Goal: Task Accomplishment & Management: Complete application form

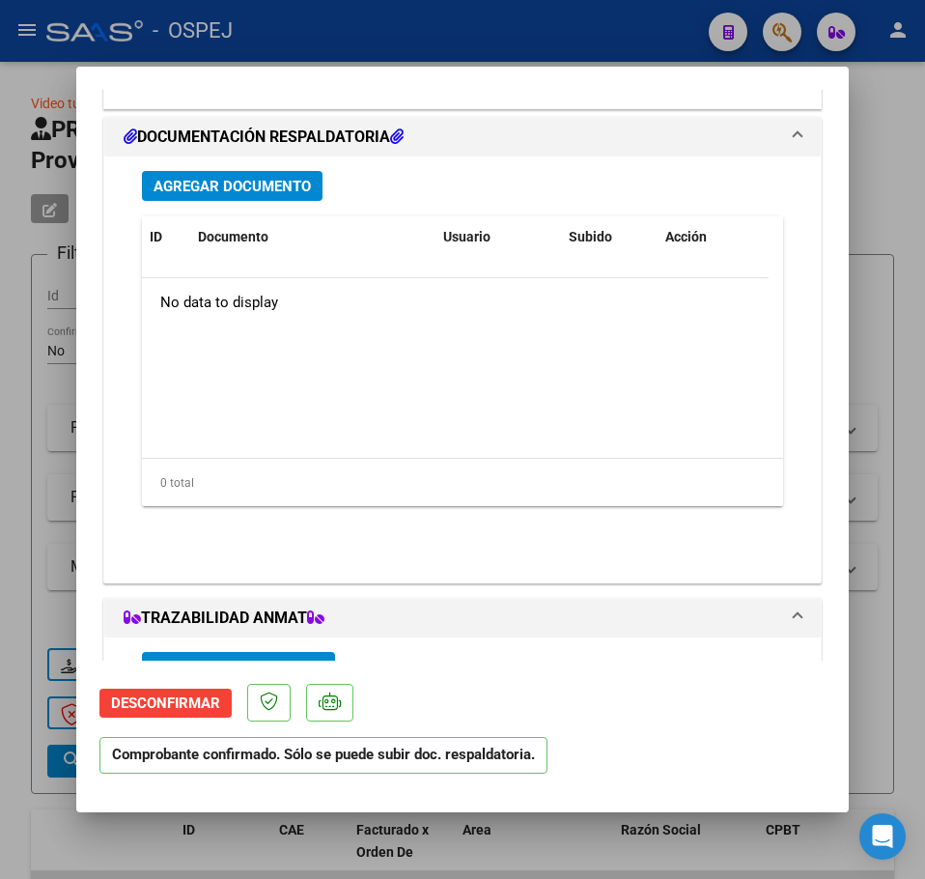
scroll to position [1545, 0]
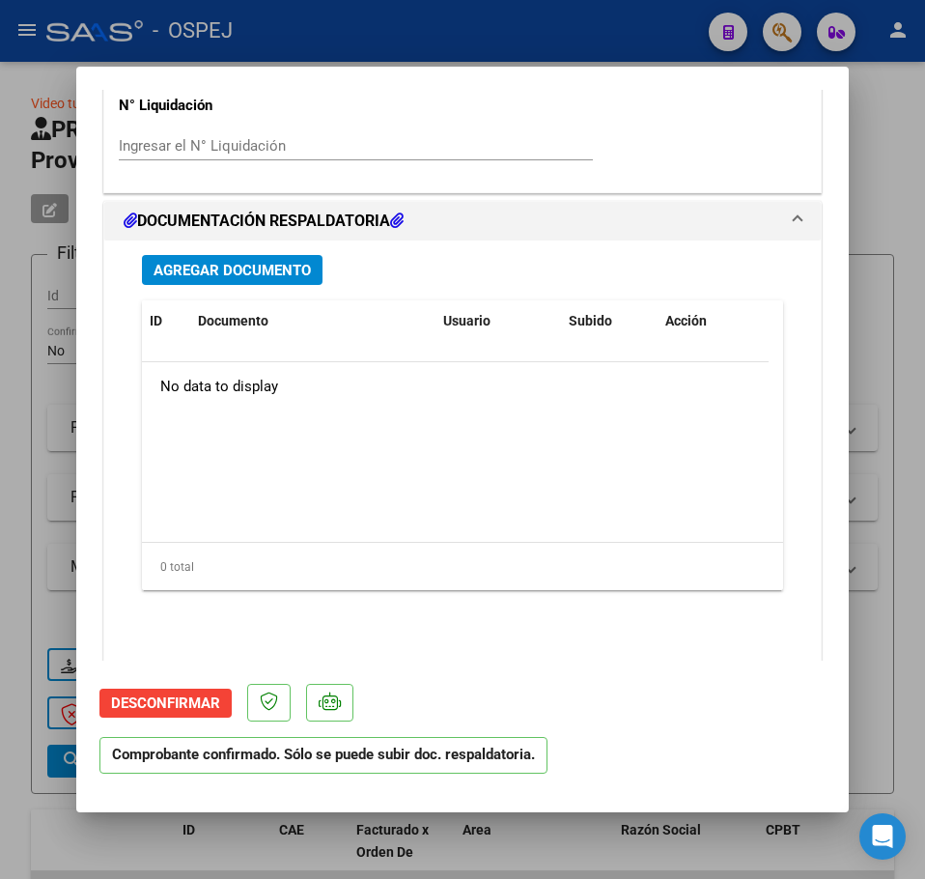
click at [292, 248] on div "Agregar Documento ID Documento Usuario Subido Acción No data to display 0 total…" at bounding box center [463, 446] width 670 height 411
click at [283, 291] on div "Agregar Documento ID Documento Usuario Subido Acción No data to display 0 total…" at bounding box center [463, 446] width 670 height 411
click at [281, 274] on span "Agregar Documento" at bounding box center [232, 270] width 157 height 17
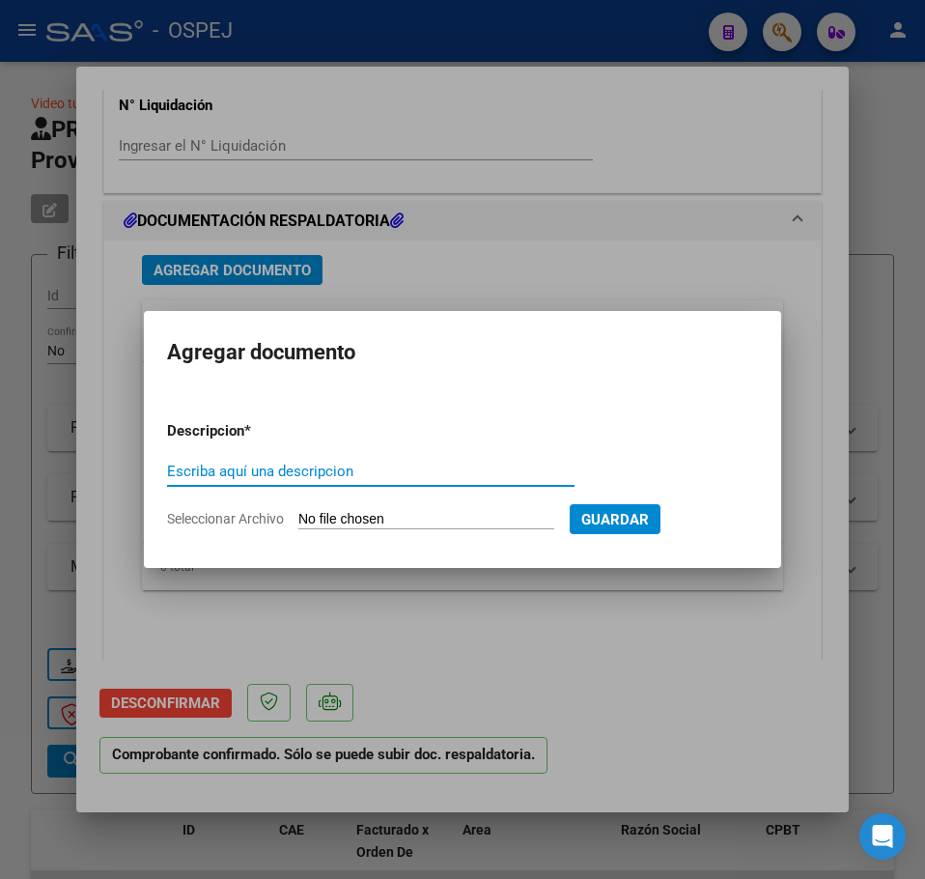
click at [3, 229] on div at bounding box center [462, 439] width 925 height 879
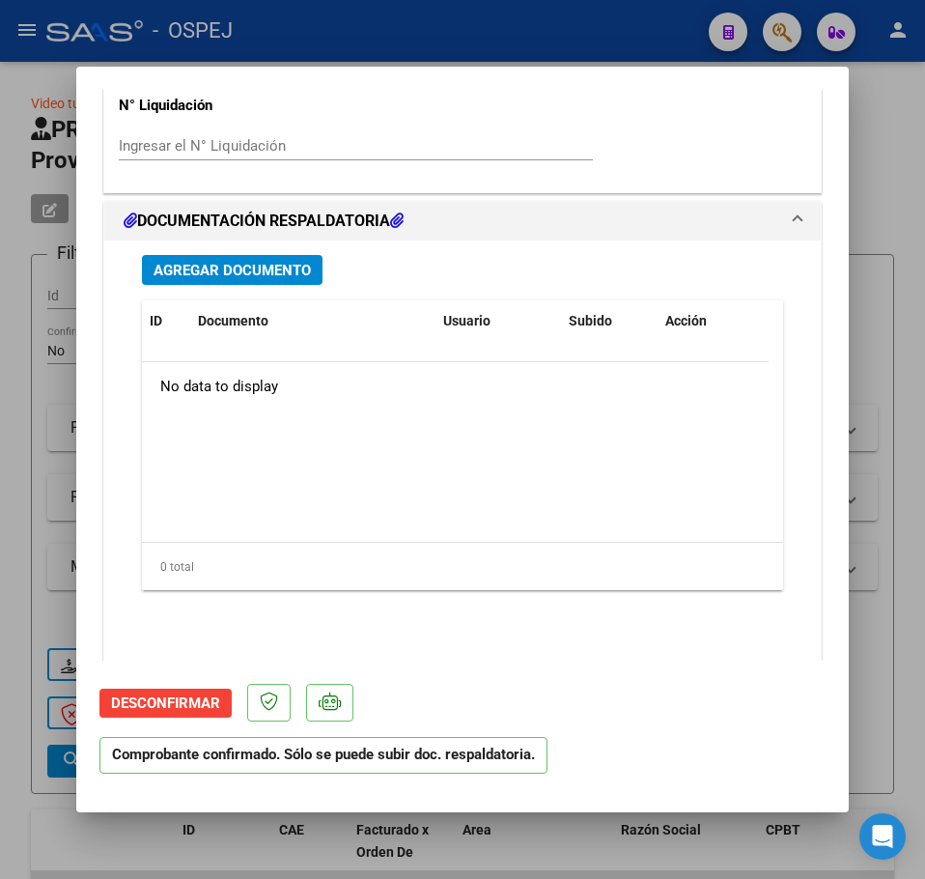
click at [252, 263] on span "Agregar Documento" at bounding box center [232, 269] width 157 height 17
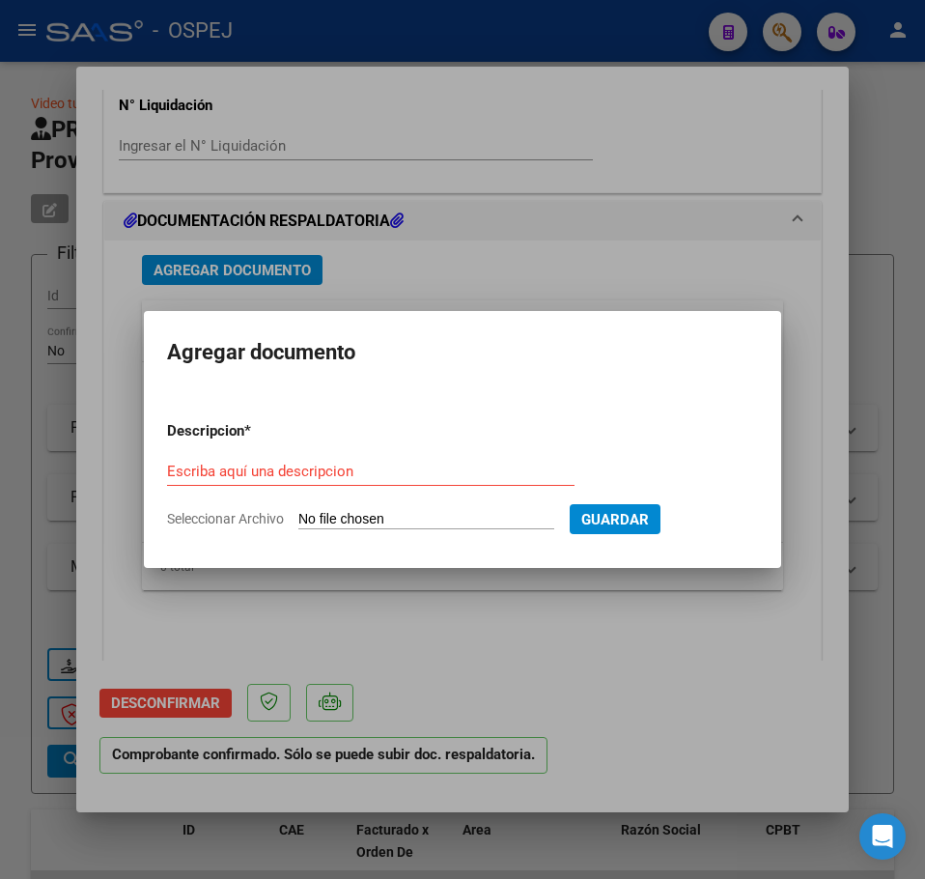
type input "C:\fakepath\JABONEROS-106398.pdf"
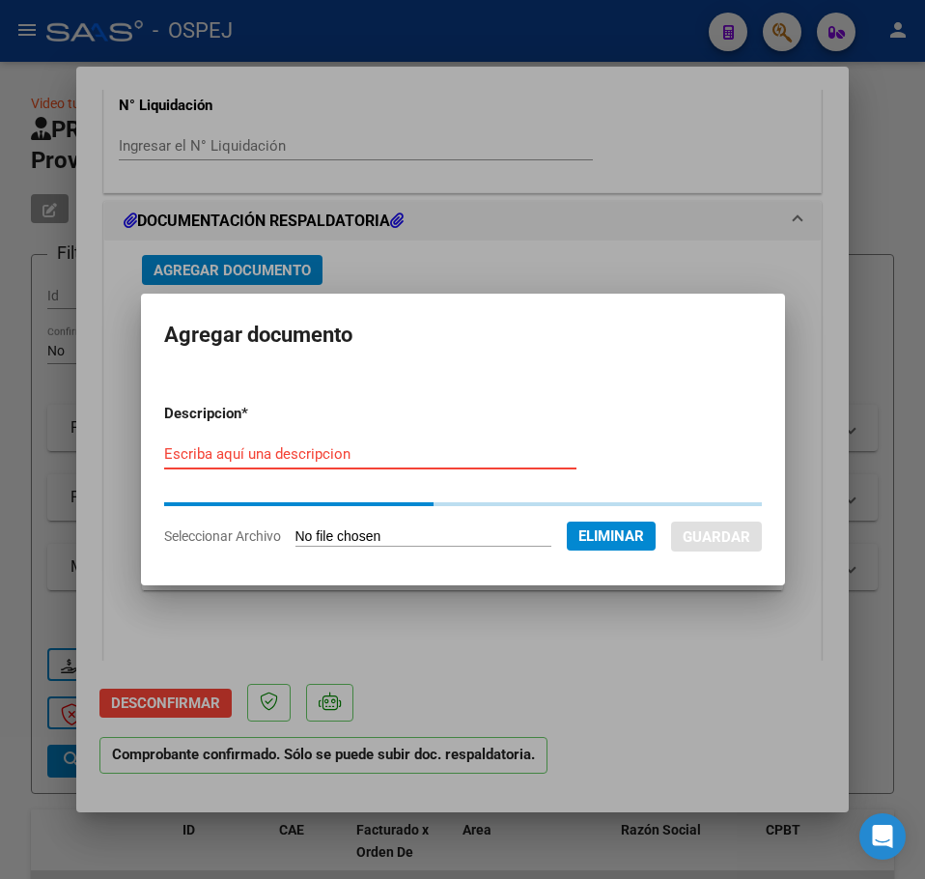
type input "a"
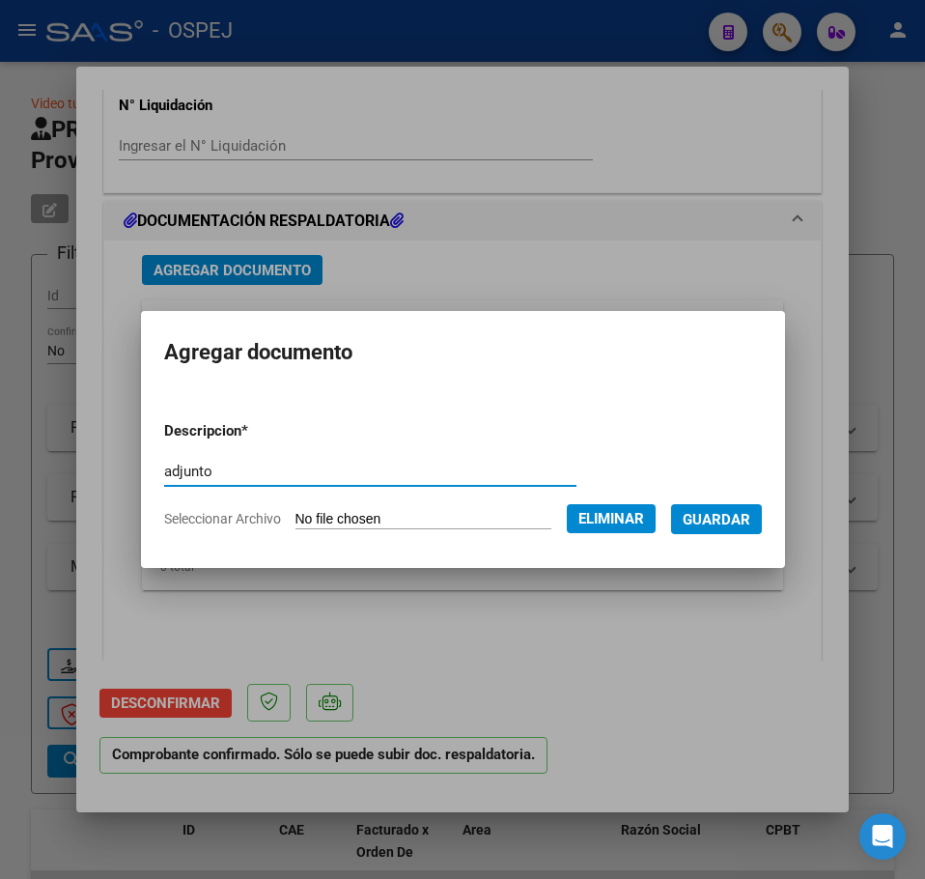
type input "adjunto"
click at [671, 504] on button "Guardar" at bounding box center [716, 519] width 91 height 30
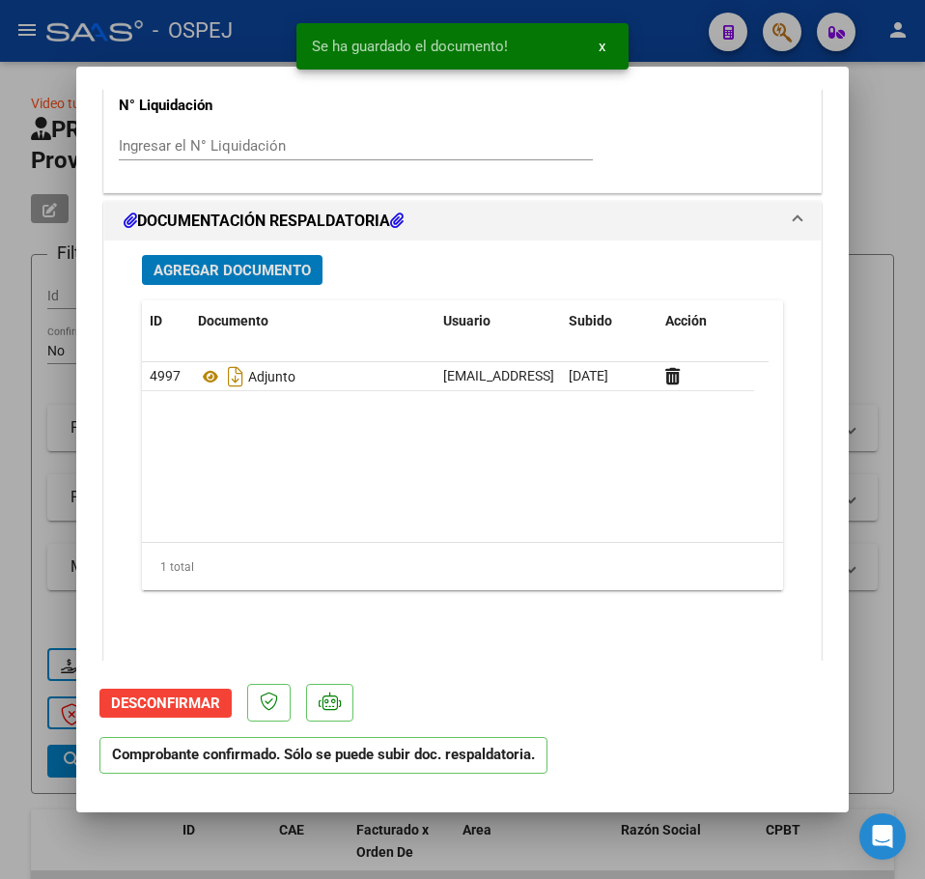
click at [278, 269] on span "Agregar Documento" at bounding box center [232, 270] width 157 height 17
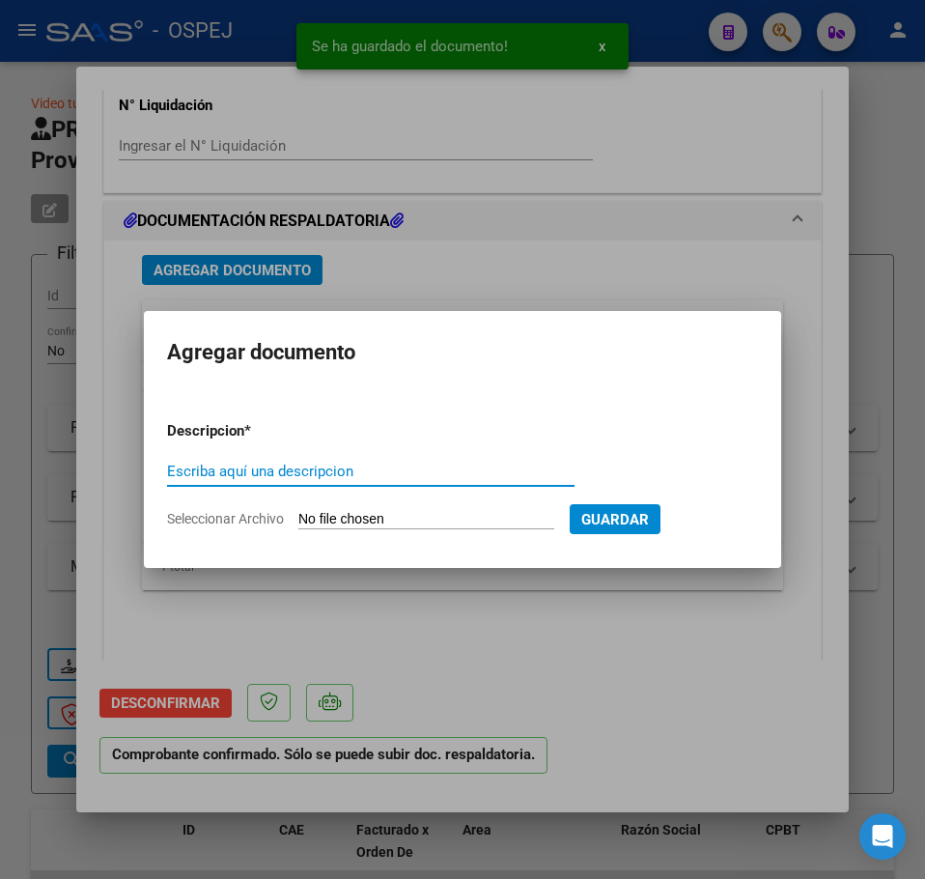
type input "q"
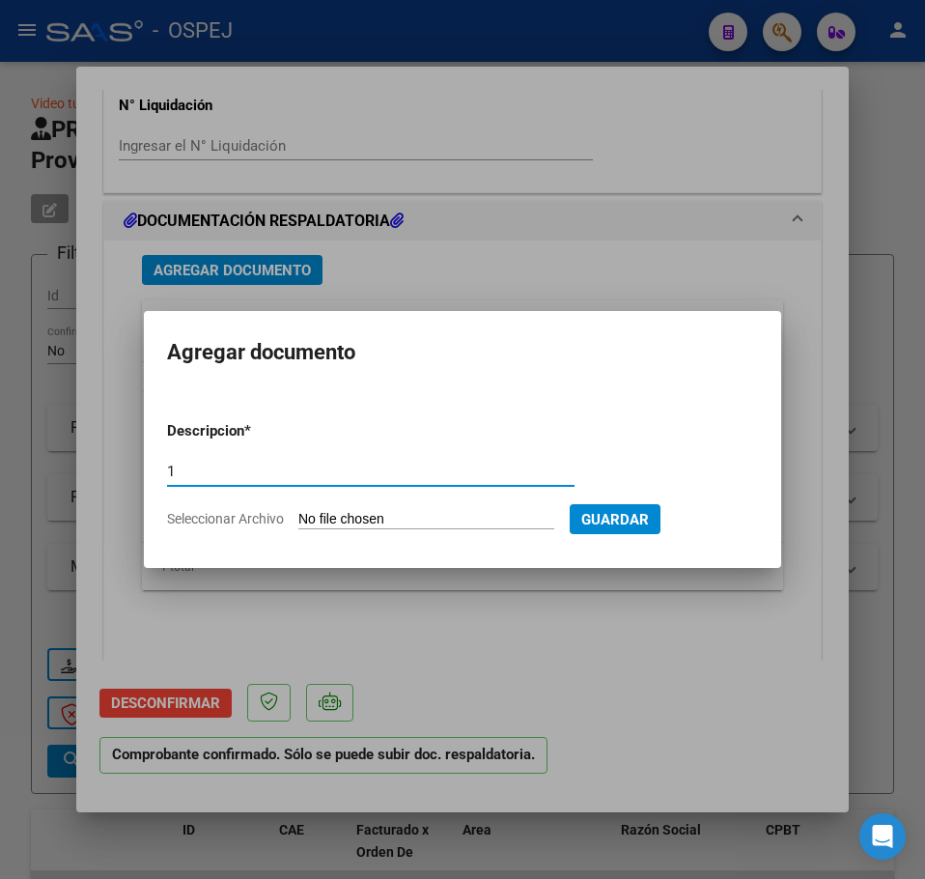
type input "1"
type input "C:\fakepath\[PERSON_NAME].pdf"
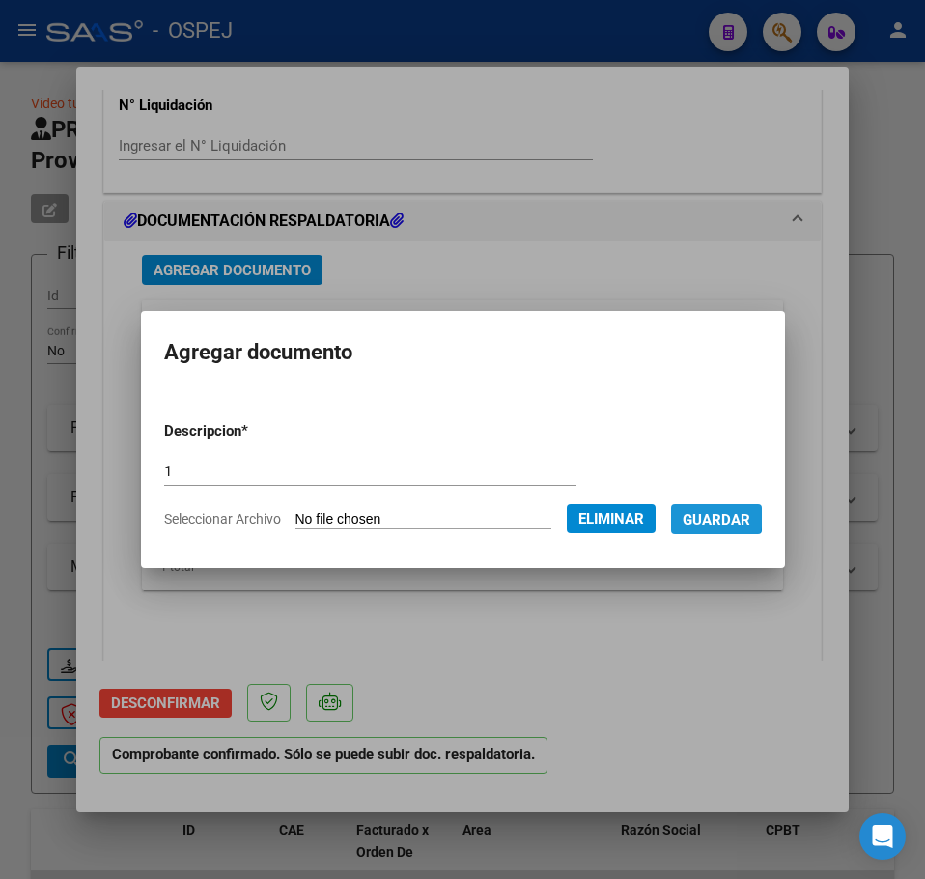
drag, startPoint x: 725, startPoint y: 516, endPoint x: 713, endPoint y: 518, distance: 12.7
click at [725, 516] on span "Guardar" at bounding box center [717, 519] width 68 height 17
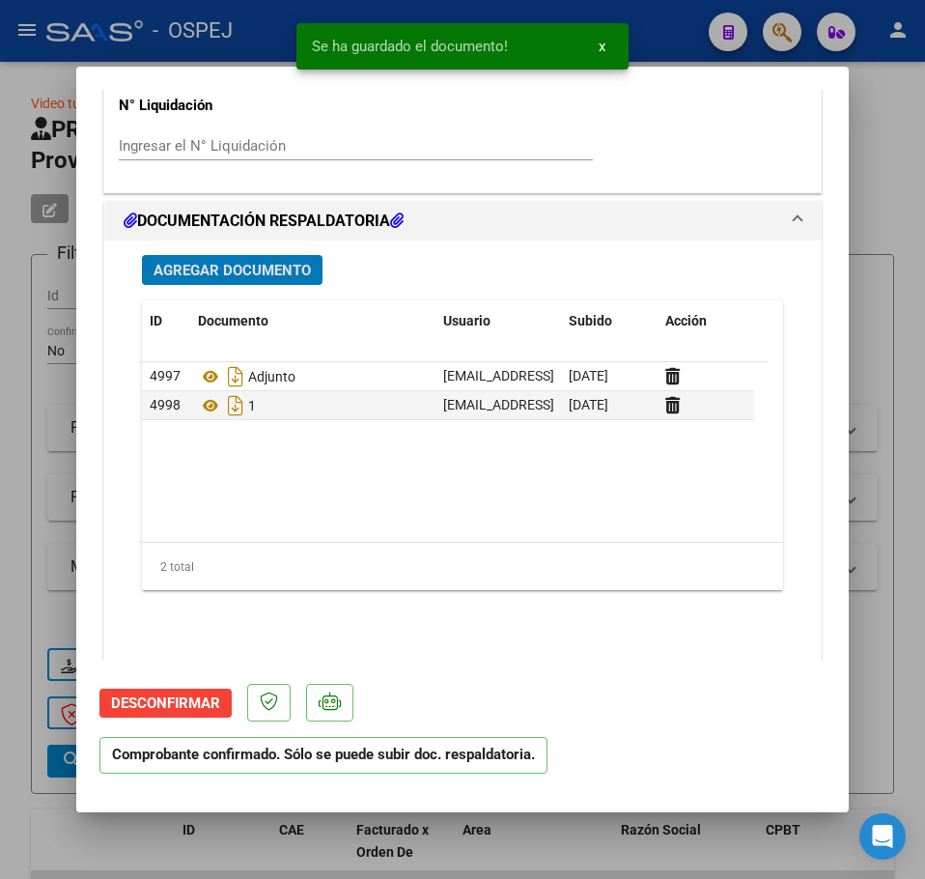
click at [231, 276] on span "Agregar Documento" at bounding box center [232, 270] width 157 height 17
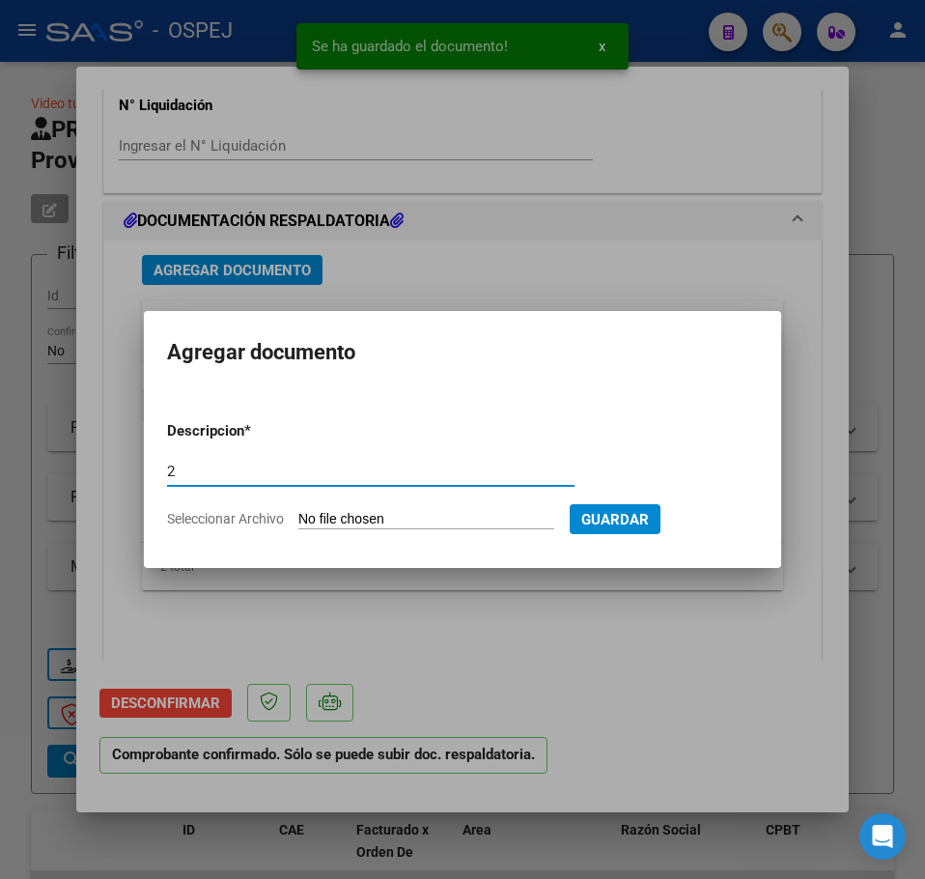
type input "2"
type input "C:\fakepath\JABONEROS-[PERSON_NAME].pdf"
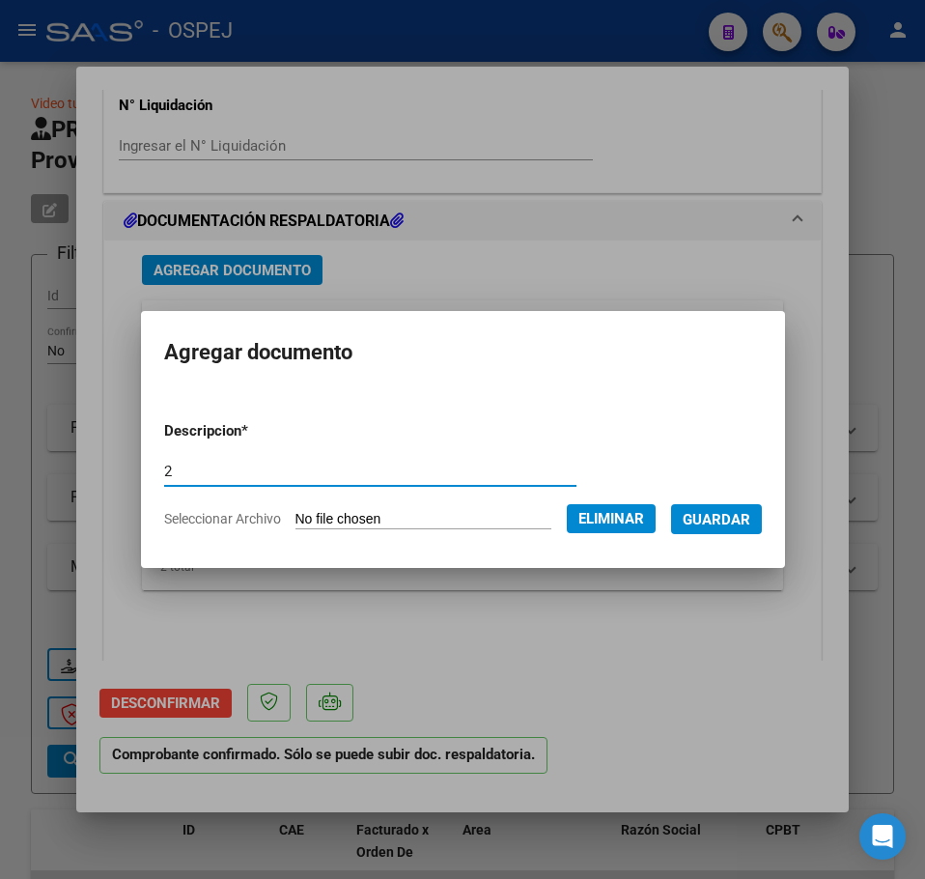
click at [723, 524] on span "Guardar" at bounding box center [717, 519] width 68 height 17
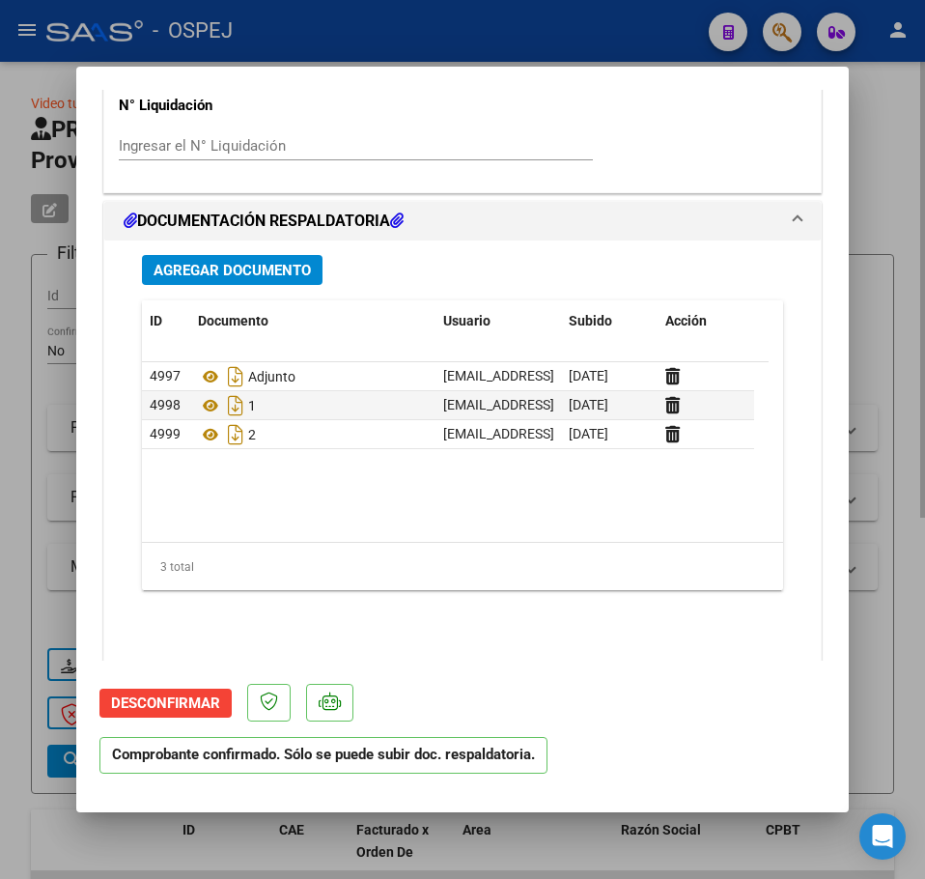
drag, startPoint x: 63, startPoint y: 264, endPoint x: 45, endPoint y: 157, distance: 107.7
click at [62, 253] on div at bounding box center [462, 439] width 925 height 879
type input "$ 0,00"
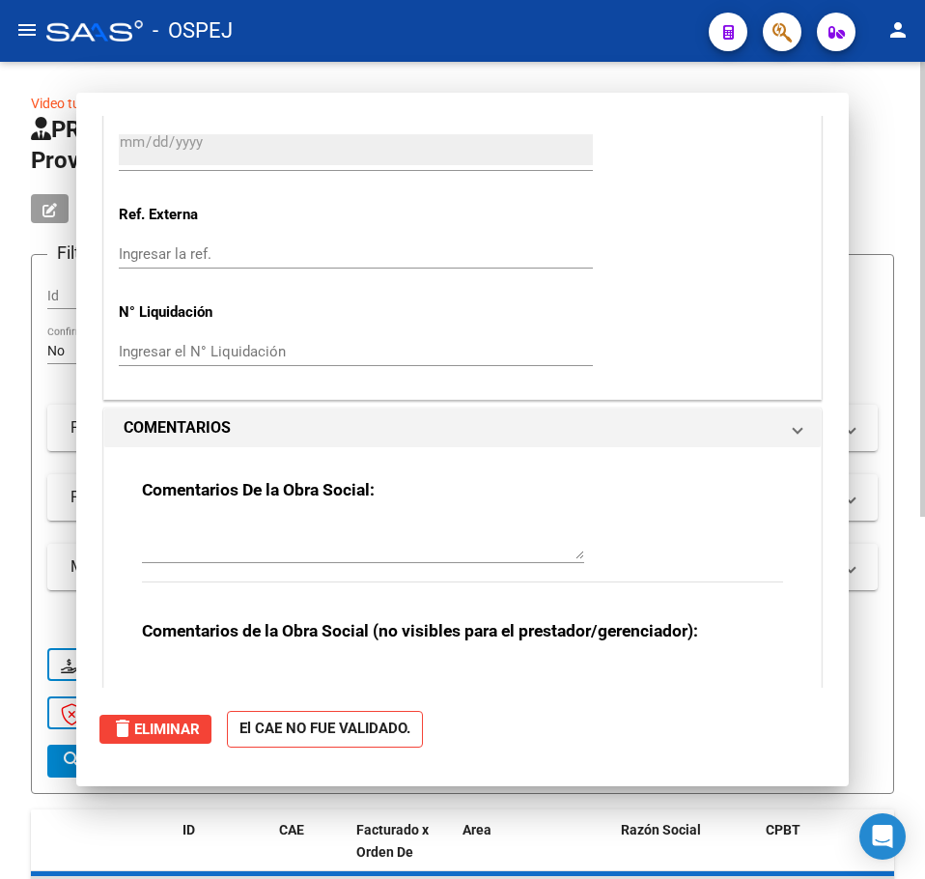
scroll to position [1726, 0]
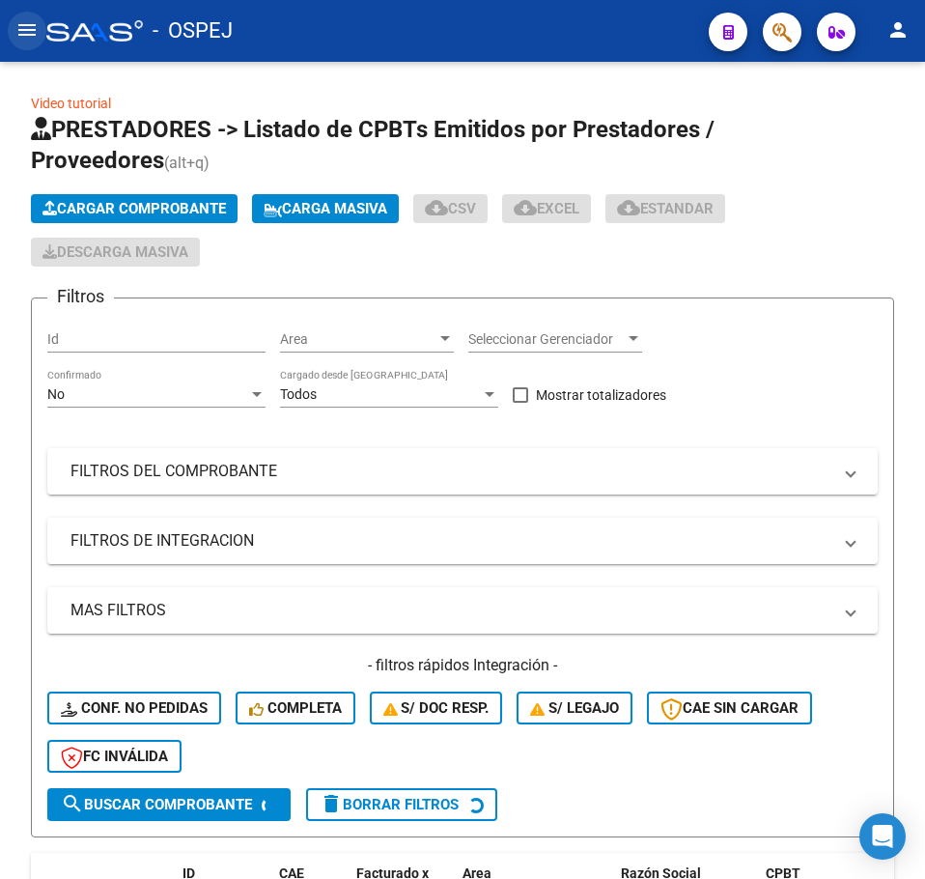
click at [21, 43] on button "menu" at bounding box center [27, 31] width 39 height 39
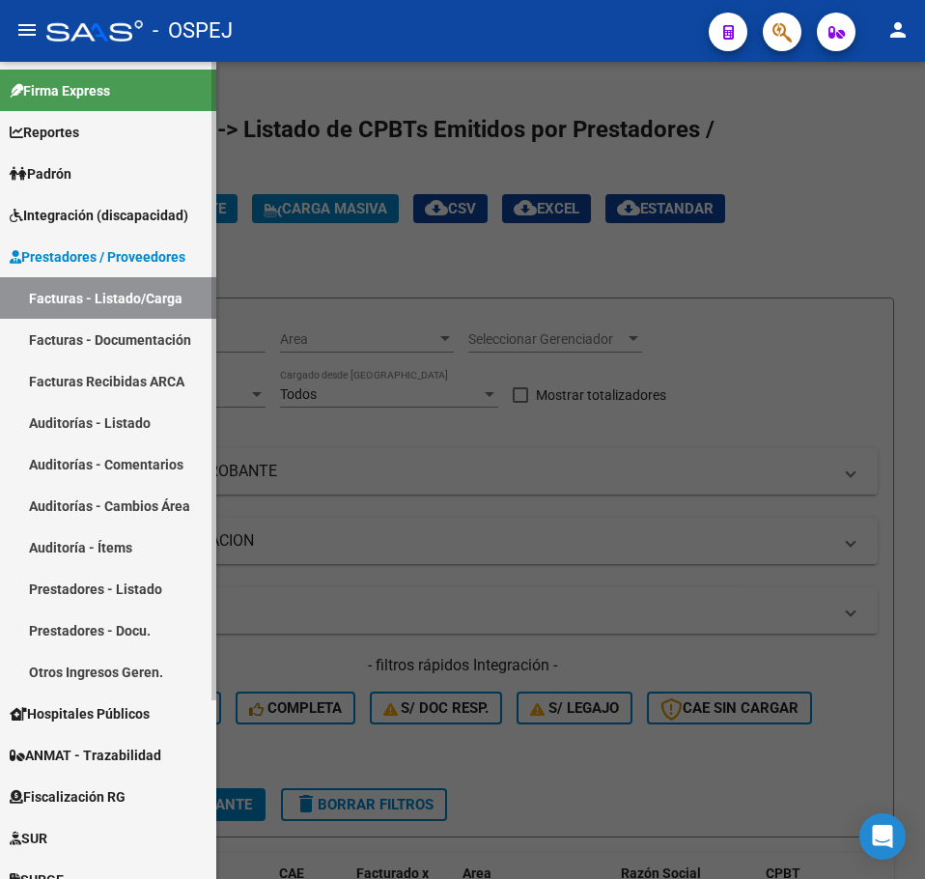
click at [135, 433] on link "Auditorías - Listado" at bounding box center [108, 423] width 216 height 42
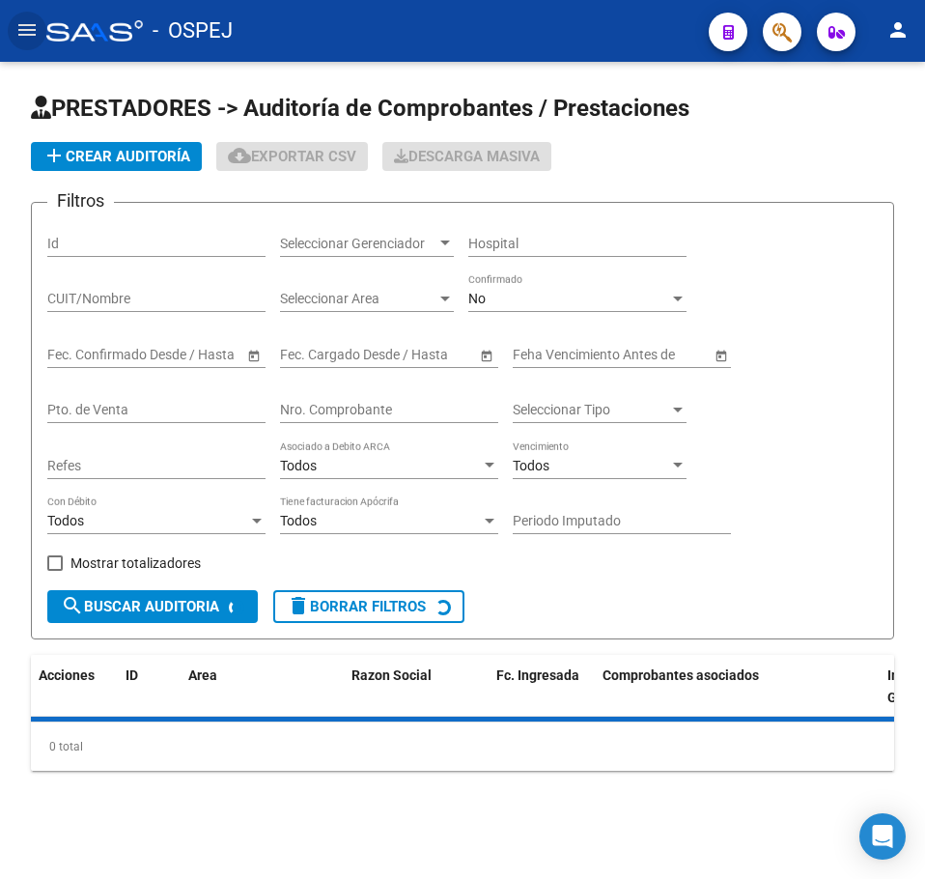
click at [154, 167] on button "add Crear Auditoría" at bounding box center [116, 156] width 171 height 29
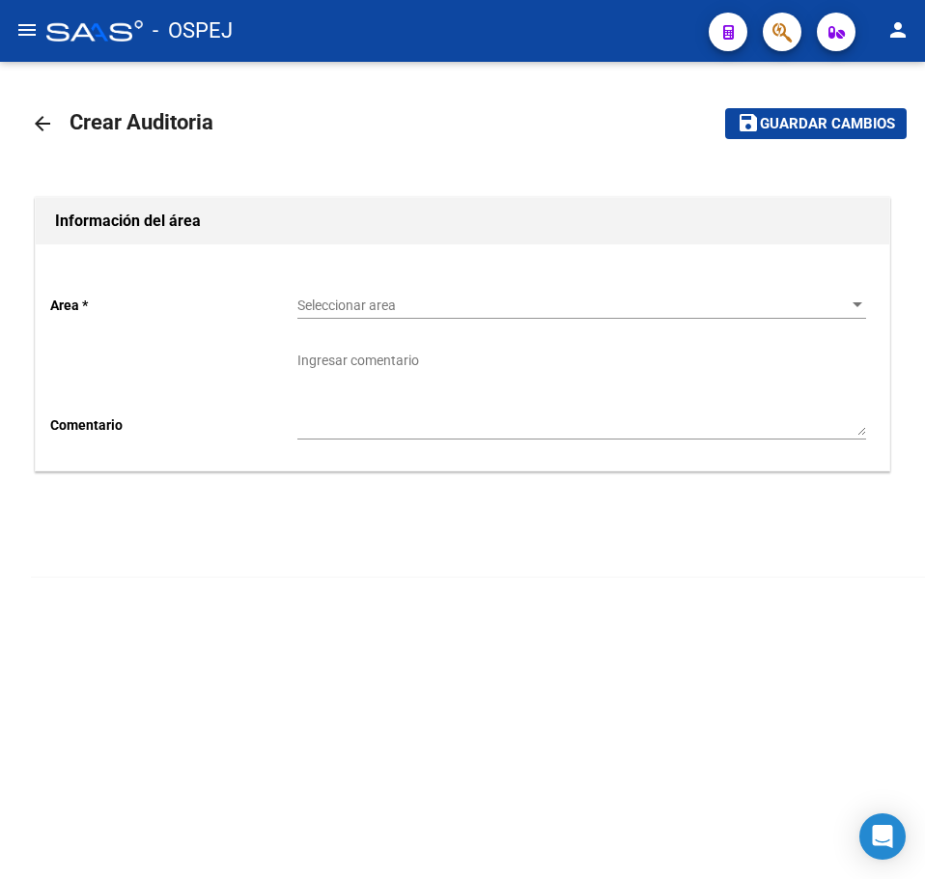
click at [320, 292] on div "Seleccionar area Seleccionar area" at bounding box center [582, 299] width 569 height 39
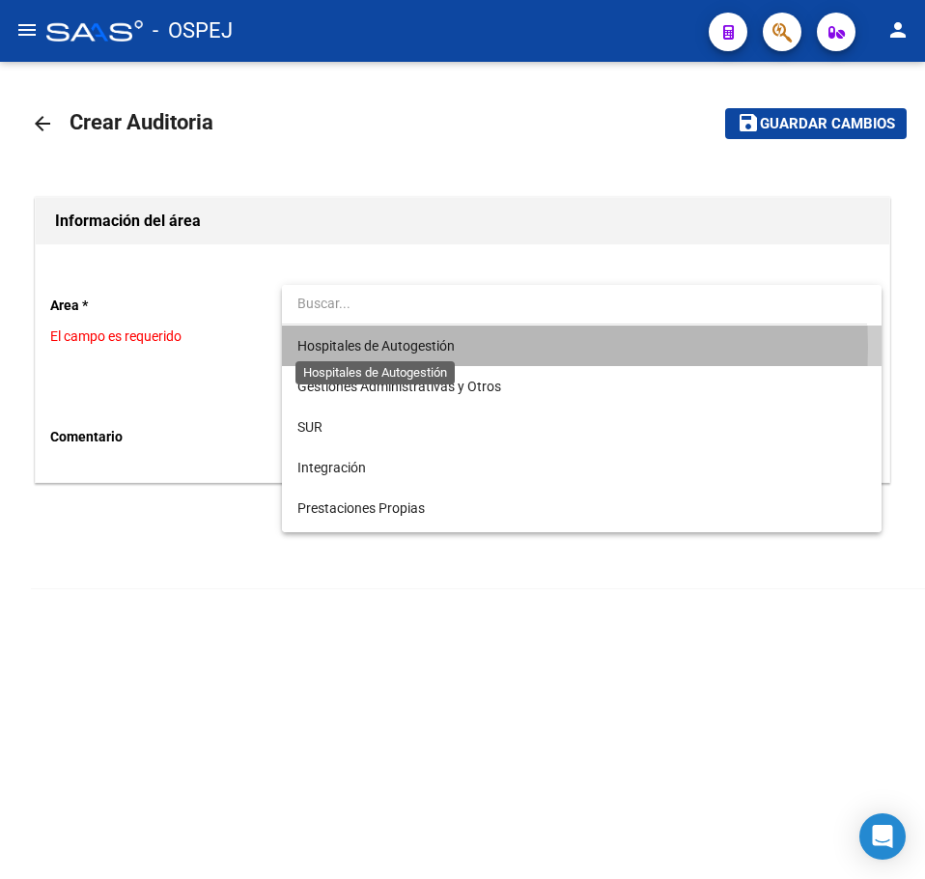
click at [378, 347] on span "Hospitales de Autogestión" at bounding box center [376, 345] width 157 height 15
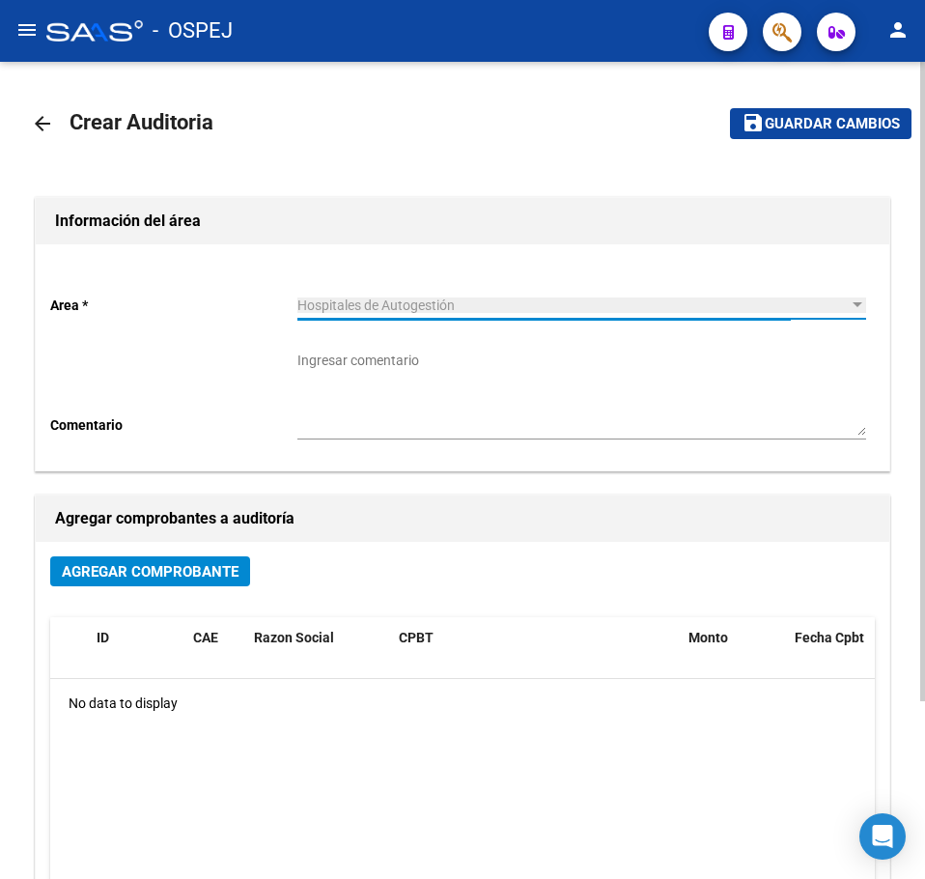
click at [219, 561] on button "Agregar Comprobante" at bounding box center [150, 571] width 200 height 30
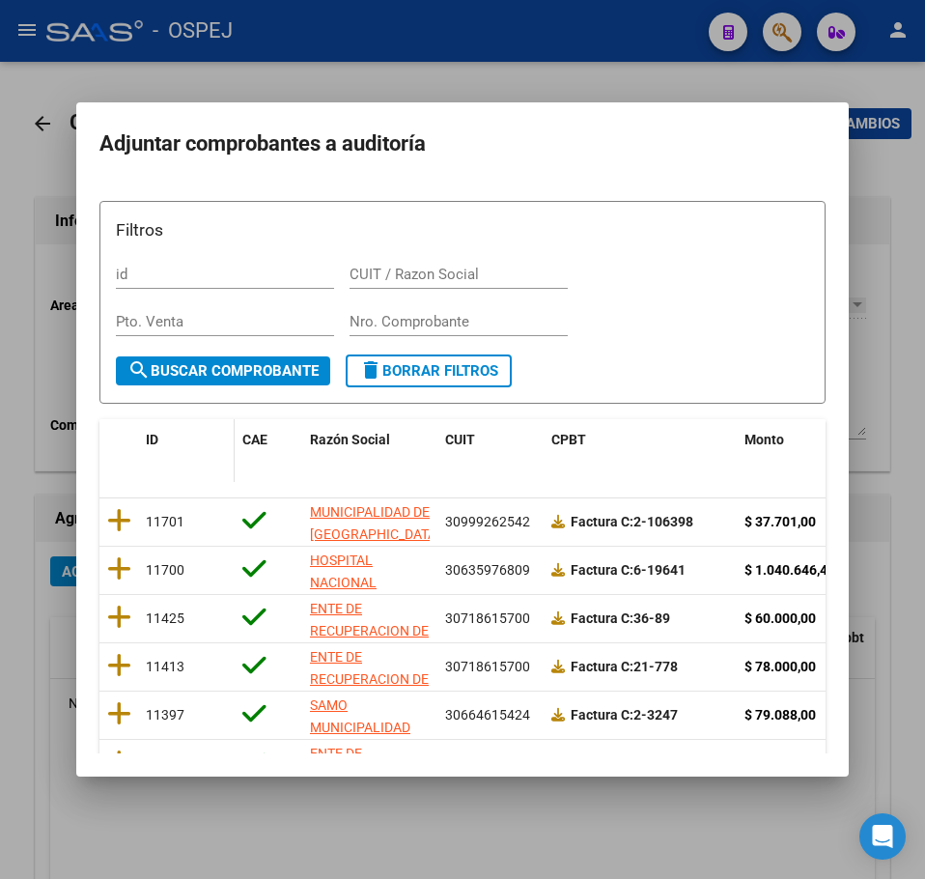
drag, startPoint x: 118, startPoint y: 520, endPoint x: 148, endPoint y: 499, distance: 36.2
click at [118, 520] on icon at bounding box center [119, 520] width 24 height 27
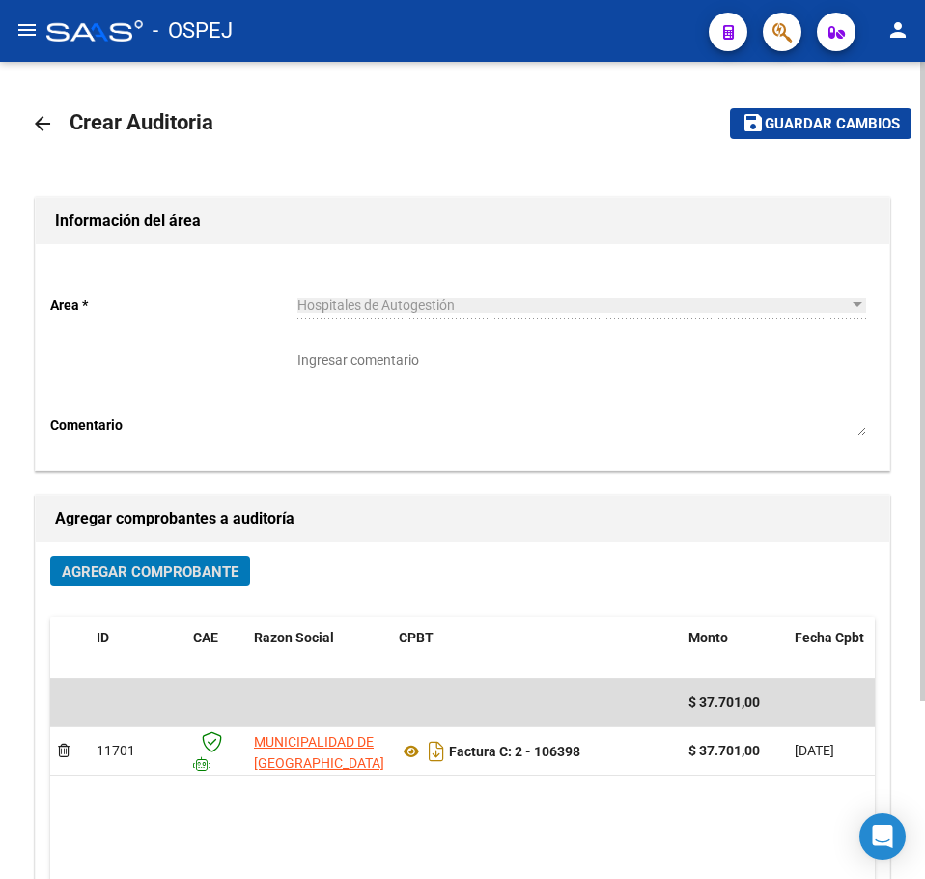
click at [789, 132] on span "Guardar cambios" at bounding box center [832, 124] width 135 height 17
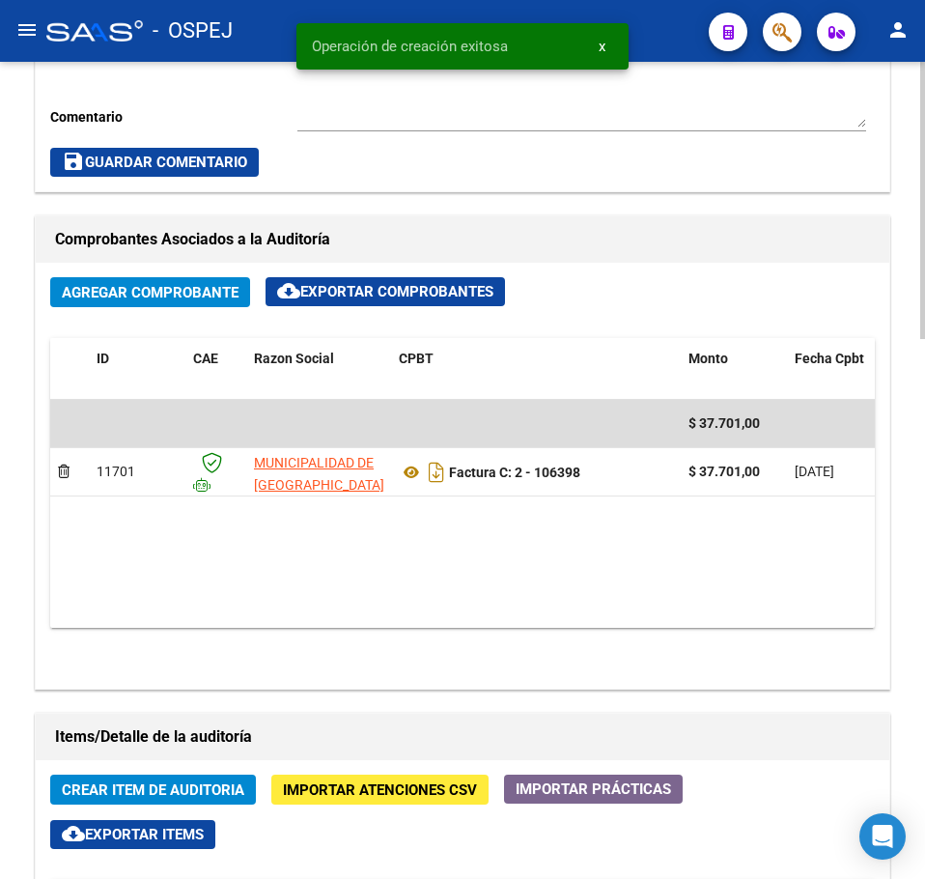
scroll to position [1352, 0]
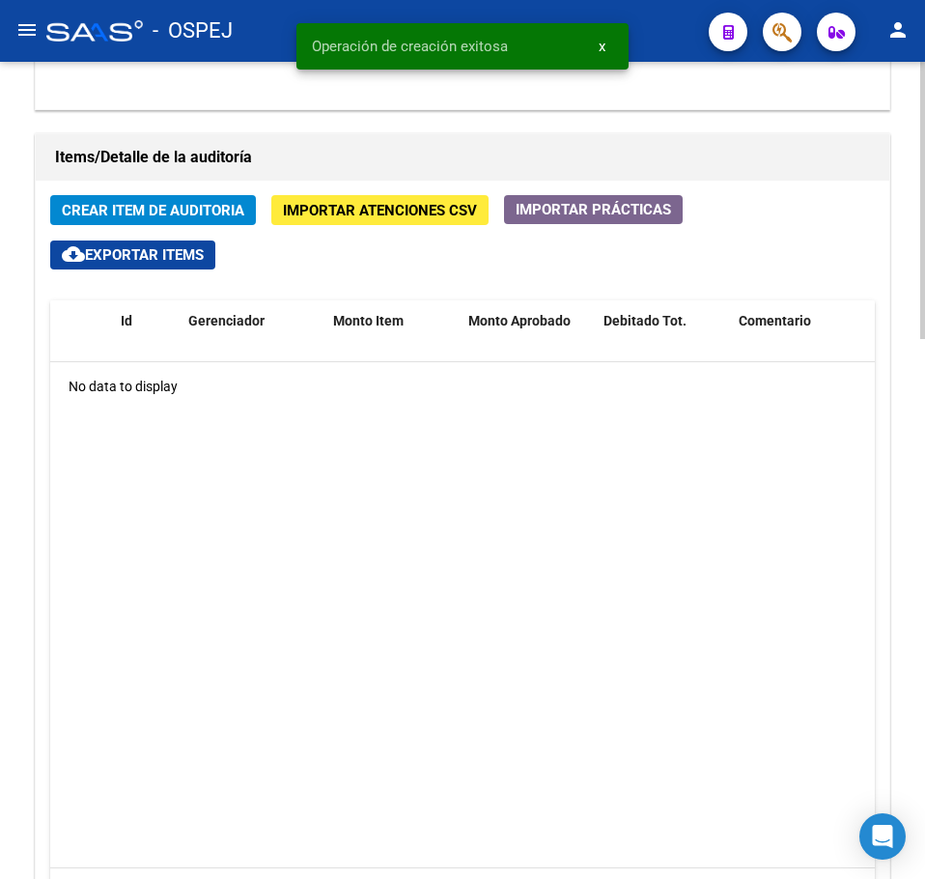
click at [226, 209] on span "Crear Item de Auditoria" at bounding box center [153, 210] width 183 height 17
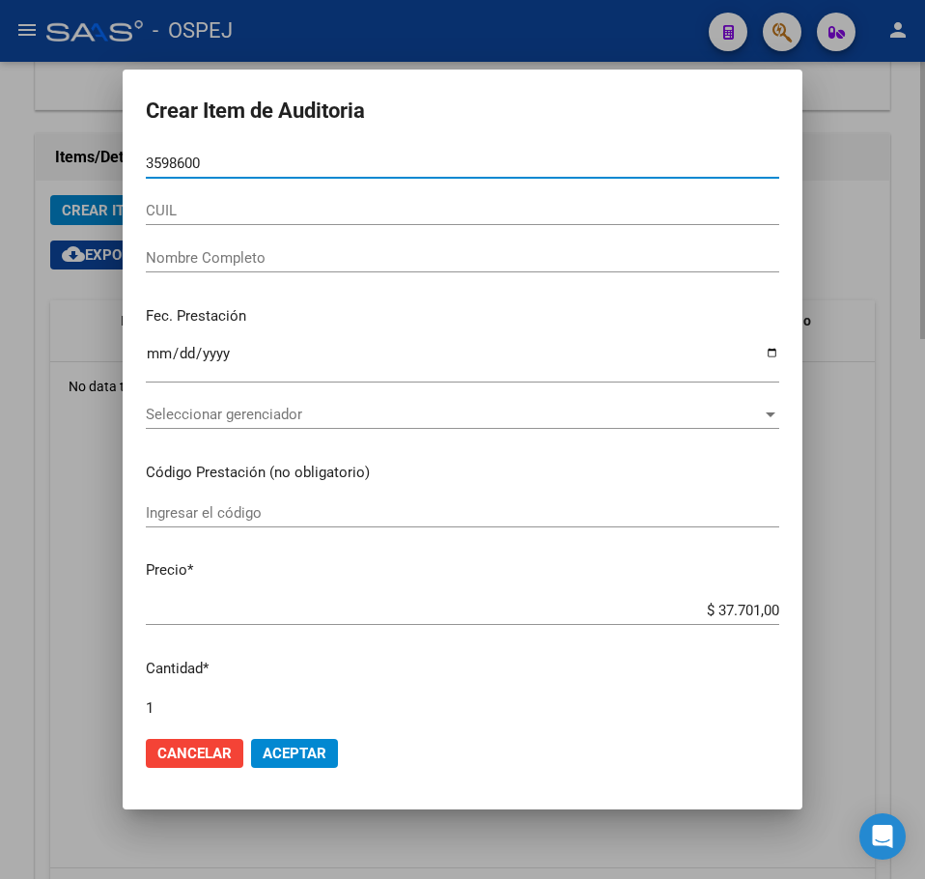
type input "35986002"
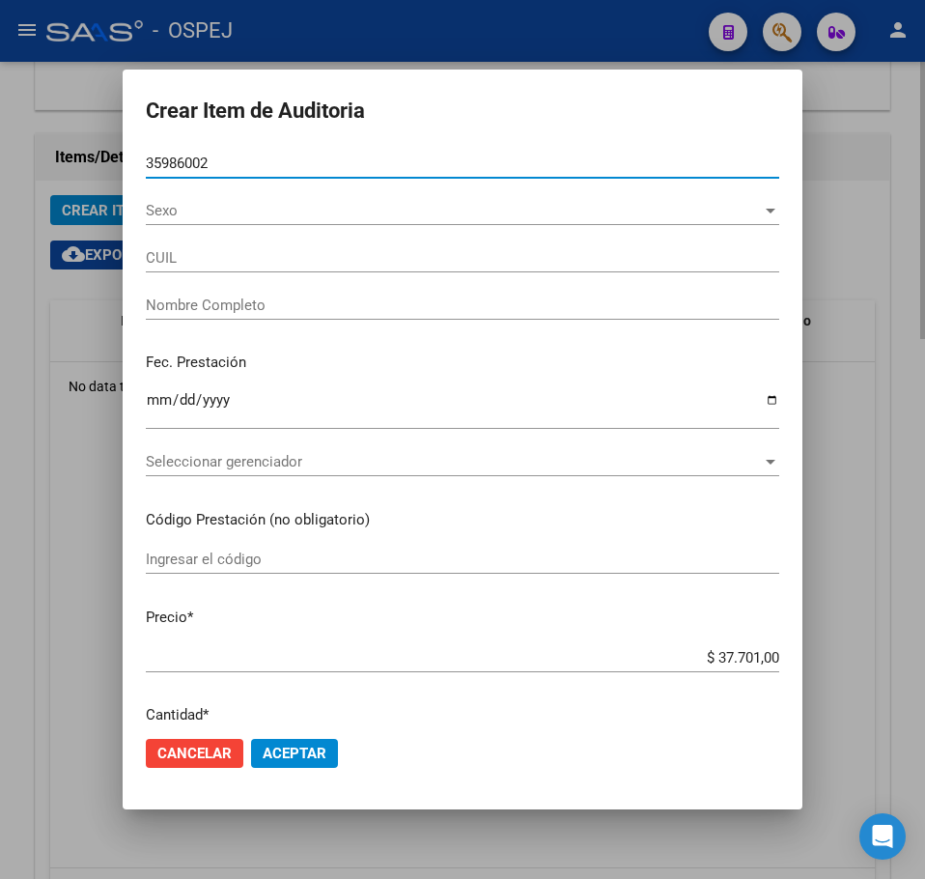
type input "27359860027"
type input "[PERSON_NAME] [PERSON_NAME] -"
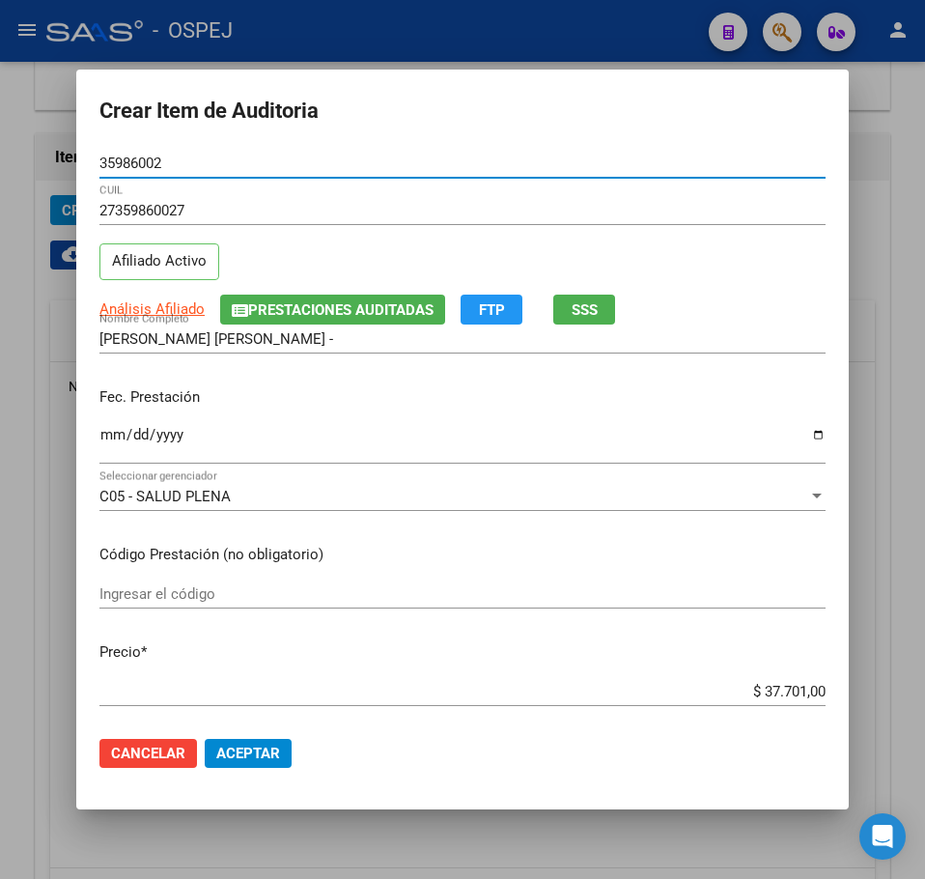
type input "35986002"
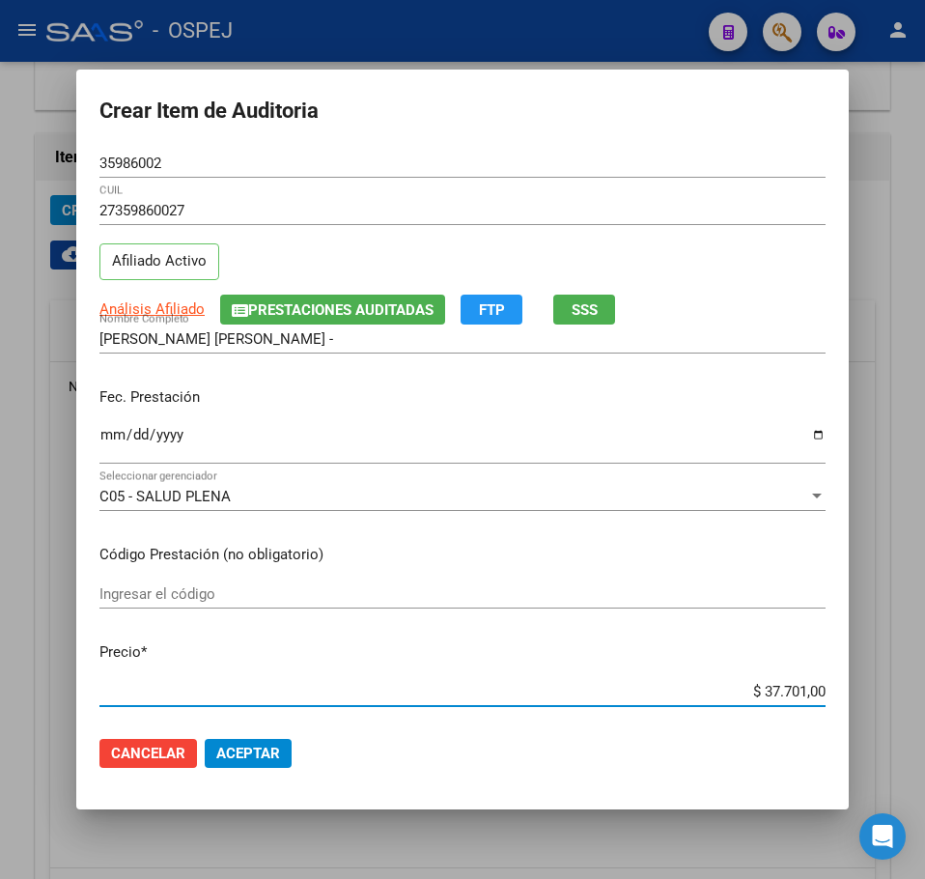
click at [773, 699] on input "$ 37.701,00" at bounding box center [462, 691] width 726 height 17
type input "$ 0,07"
type input "$ 0,76"
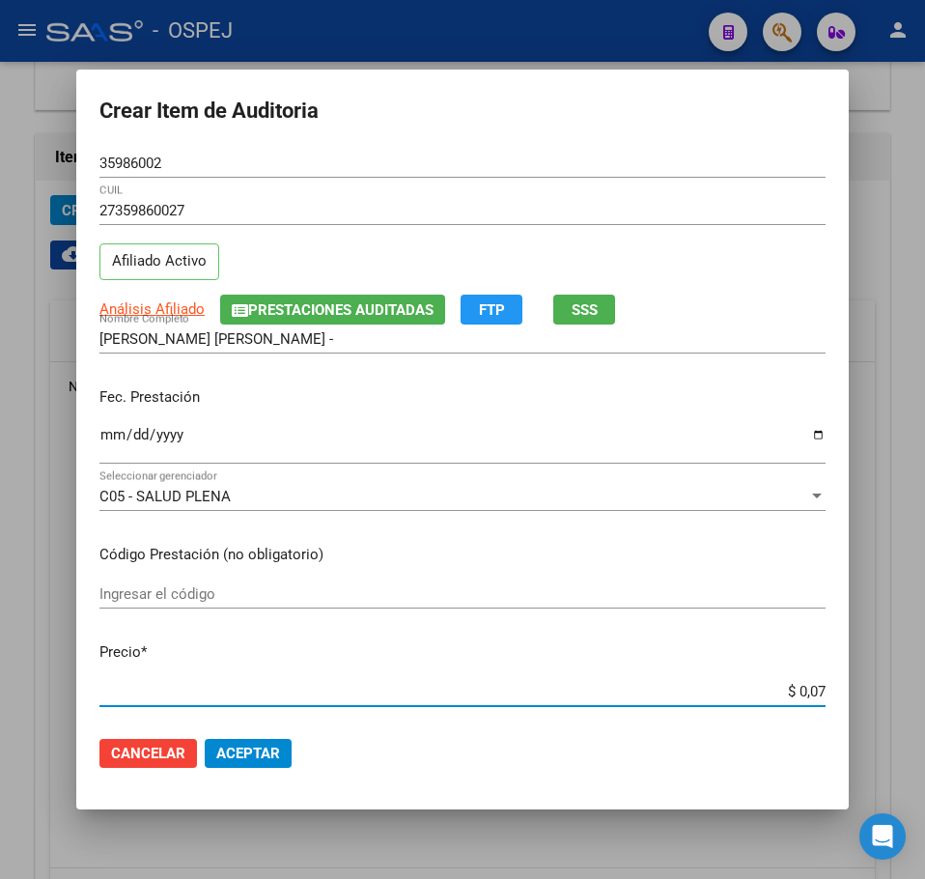
type input "$ 0,76"
type input "$ 7,60"
type input "$ 76,09"
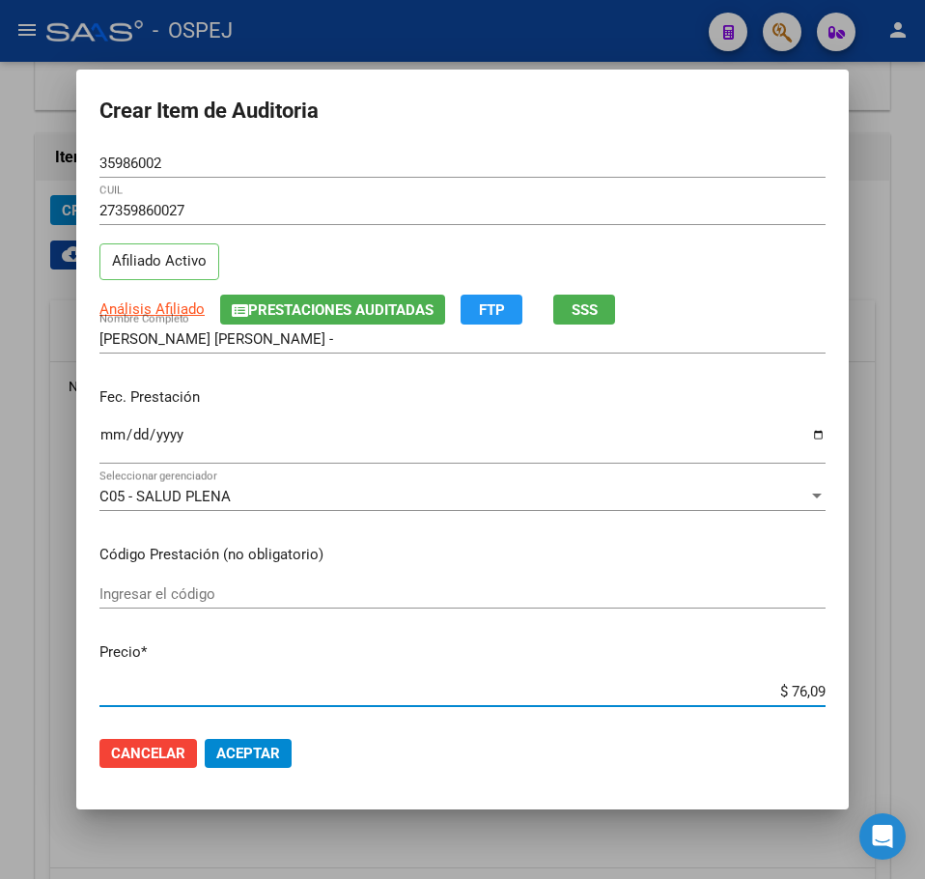
type input "$ 760,90"
type input "$ 7.609,00"
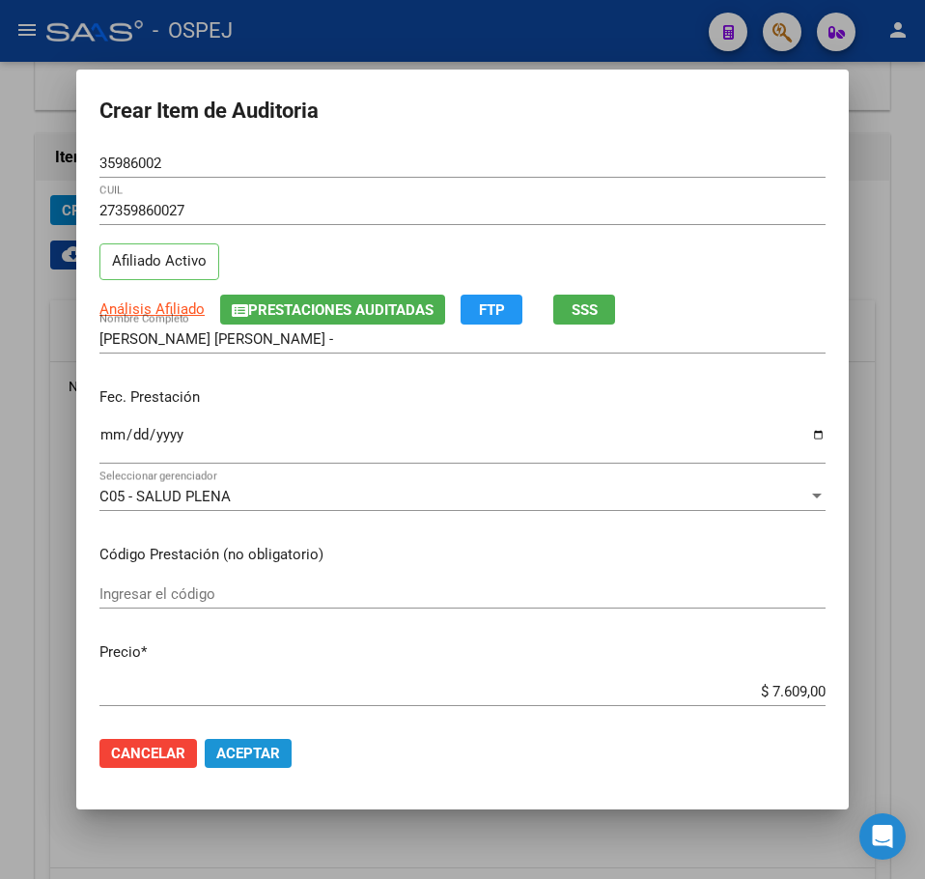
click at [287, 752] on button "Aceptar" at bounding box center [248, 753] width 87 height 29
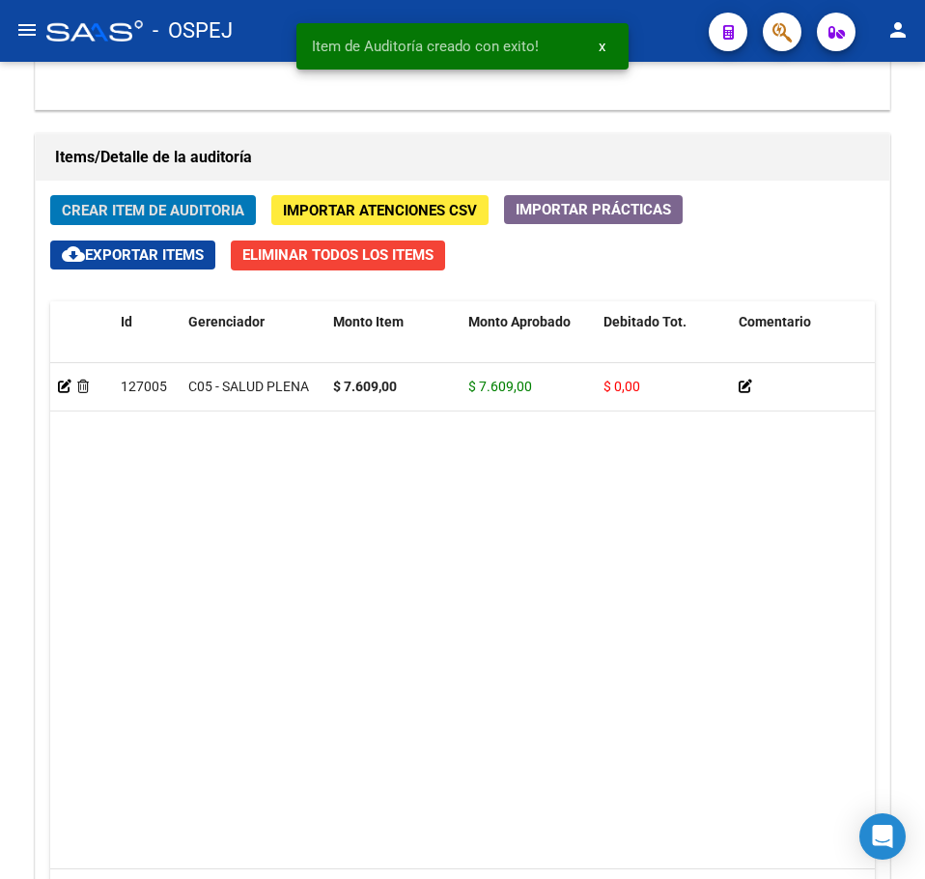
click at [50, 195] on button "Crear Item de Auditoria" at bounding box center [153, 210] width 206 height 30
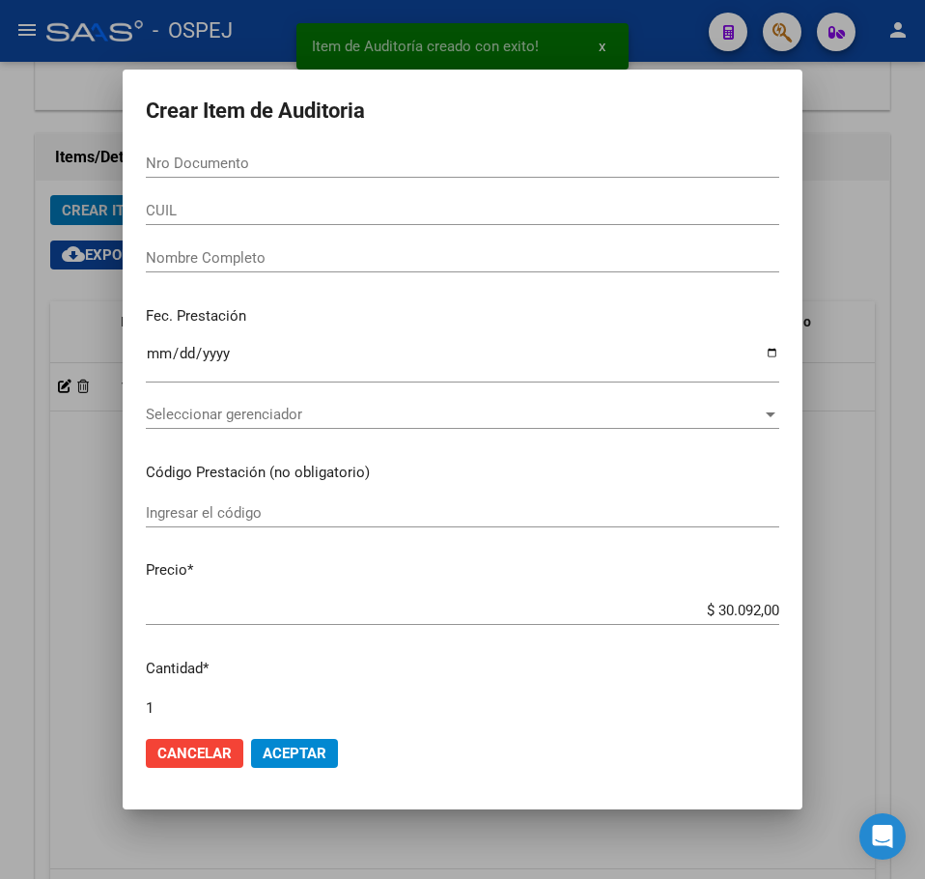
scroll to position [1384, 0]
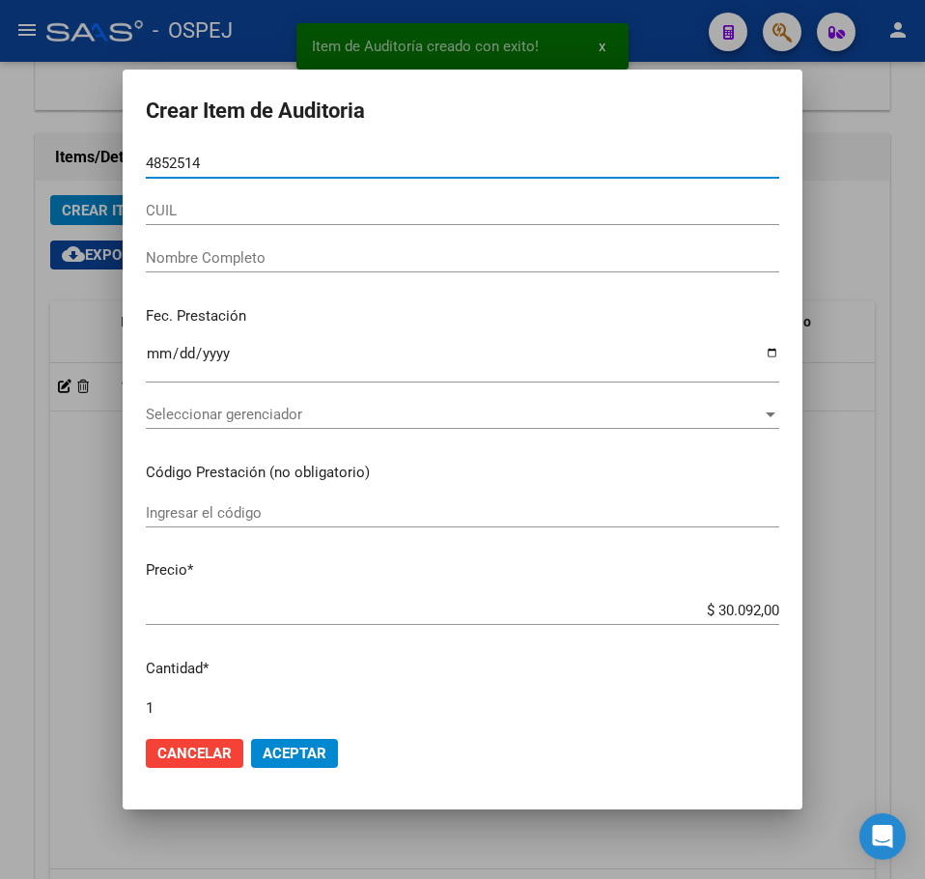
type input "48525145"
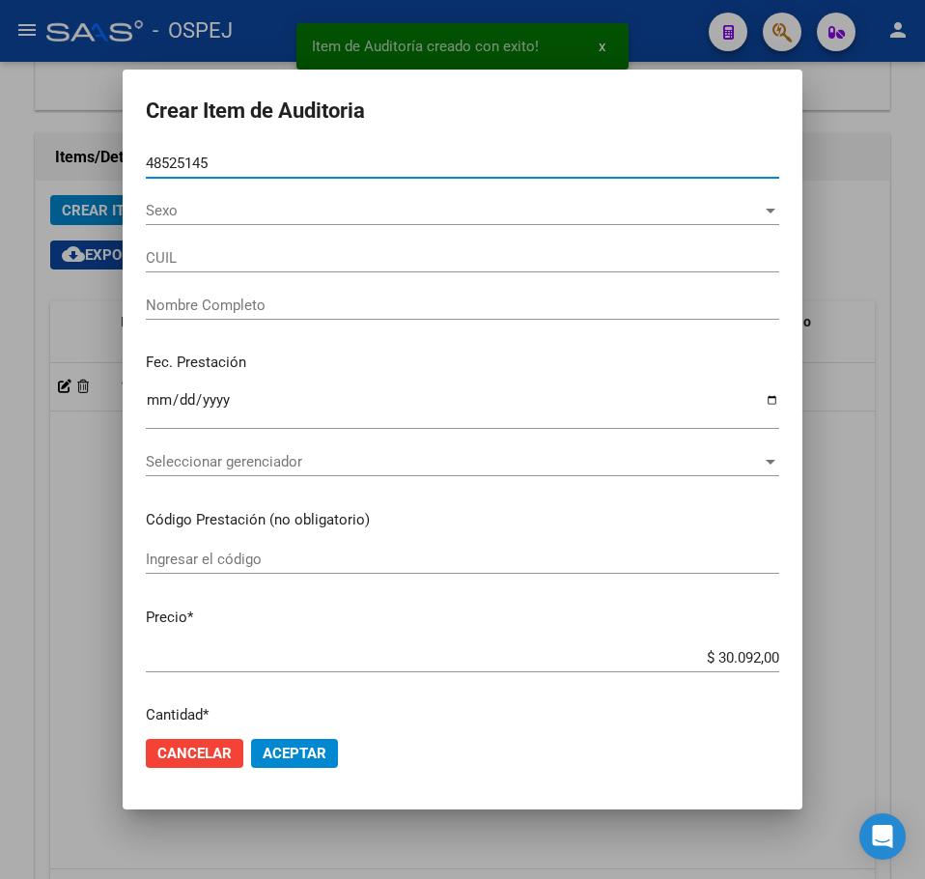
type input "20485251457"
type input "[PERSON_NAME] [PERSON_NAME]"
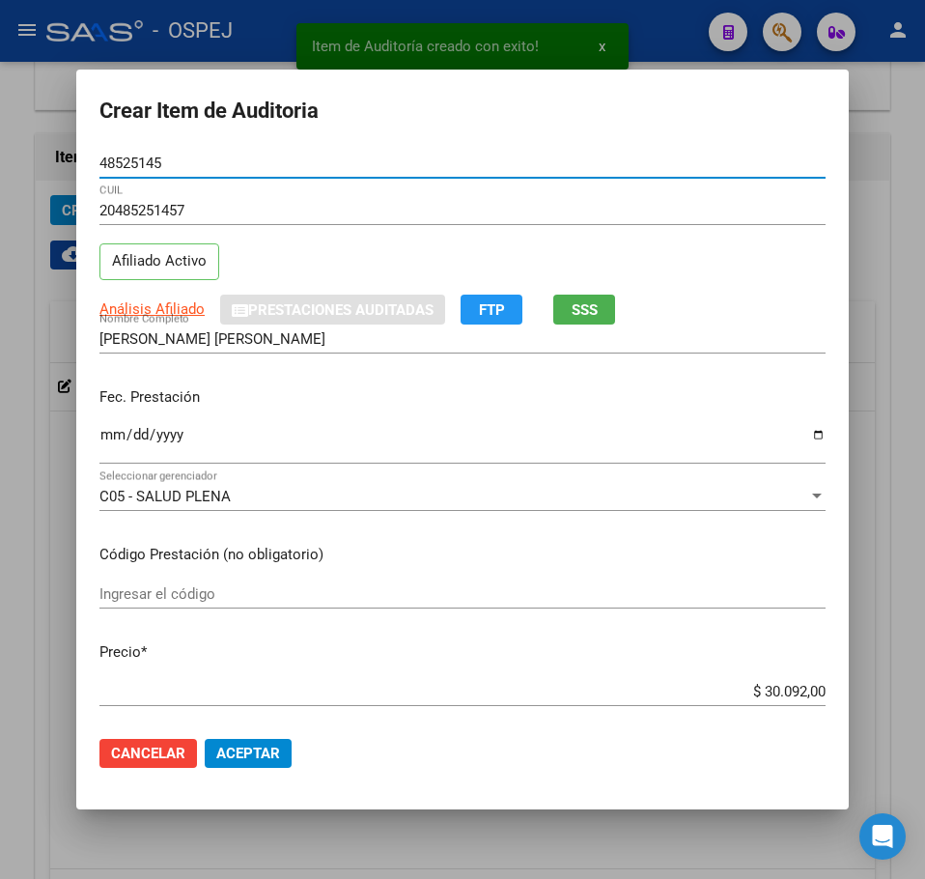
type input "48525145"
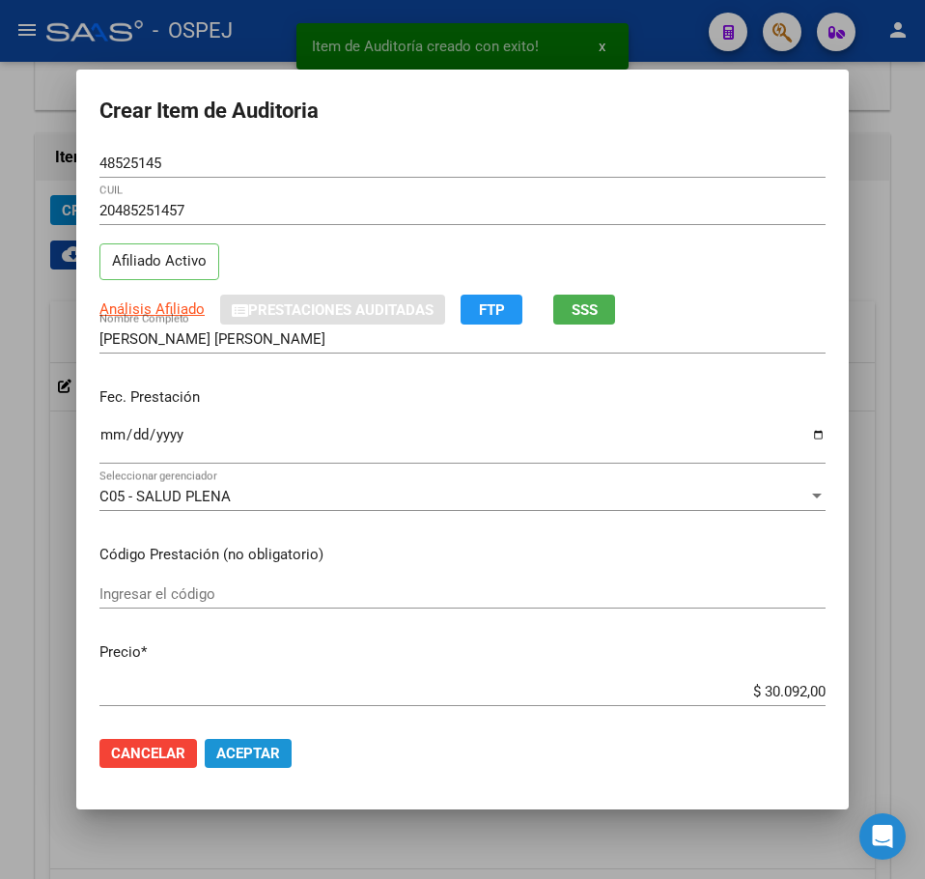
click at [246, 761] on span "Aceptar" at bounding box center [248, 753] width 64 height 17
